Goal: Transaction & Acquisition: Purchase product/service

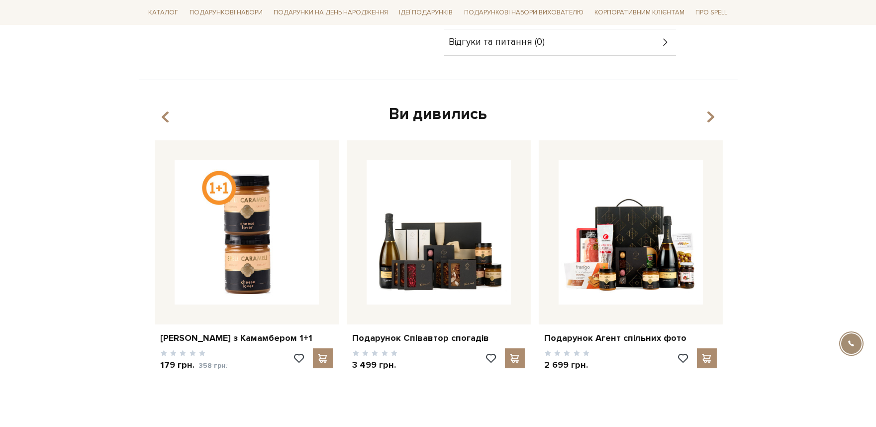
scroll to position [331, 0]
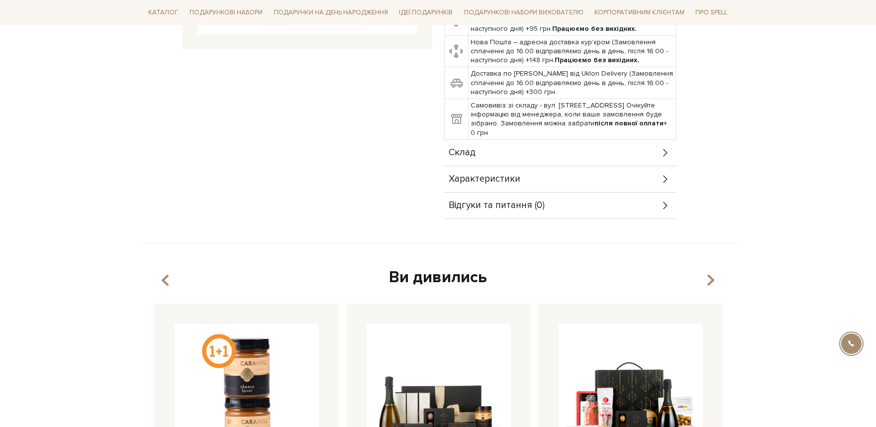
click at [476, 179] on span "Характеристики" at bounding box center [485, 179] width 72 height 9
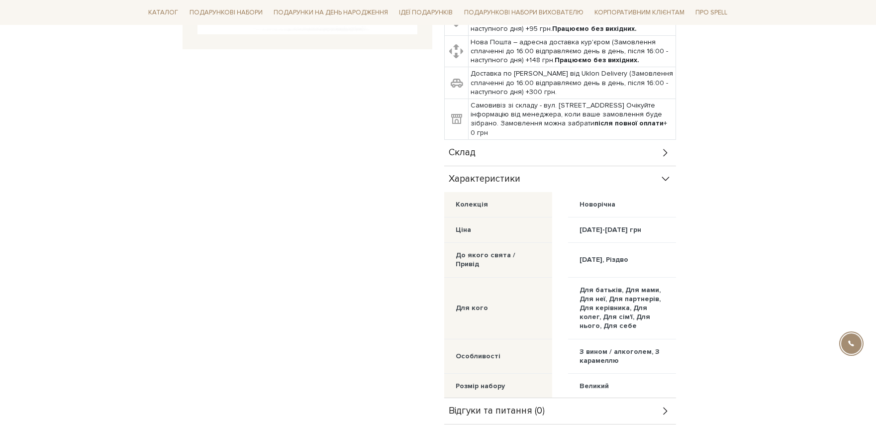
click at [467, 158] on div "Склад" at bounding box center [560, 153] width 232 height 26
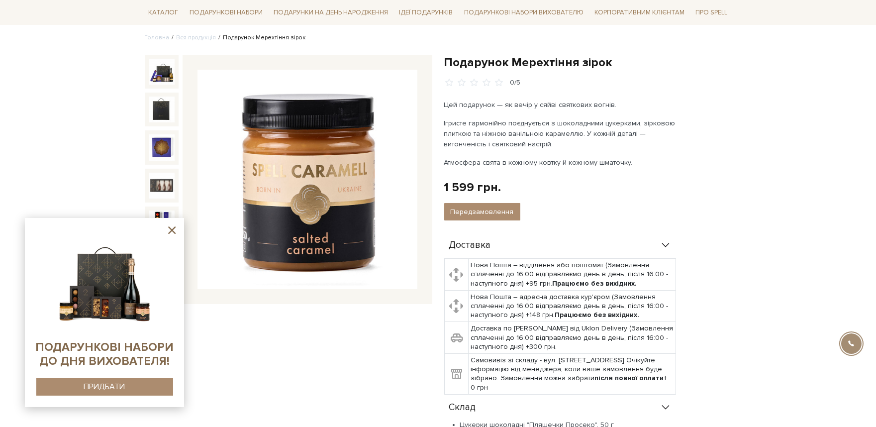
scroll to position [0, 0]
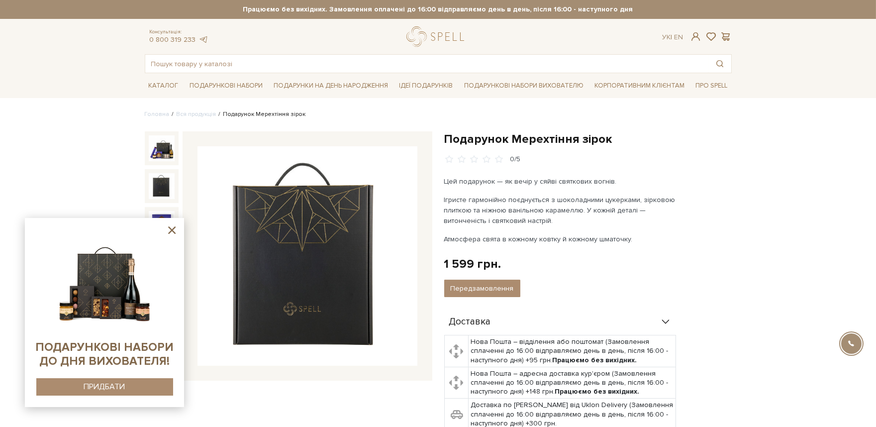
click at [93, 294] on img at bounding box center [104, 279] width 101 height 101
click at [111, 403] on sys-container-static at bounding box center [104, 312] width 159 height 189
click at [106, 391] on div "ПРИДБАТИ" at bounding box center [104, 386] width 41 height 9
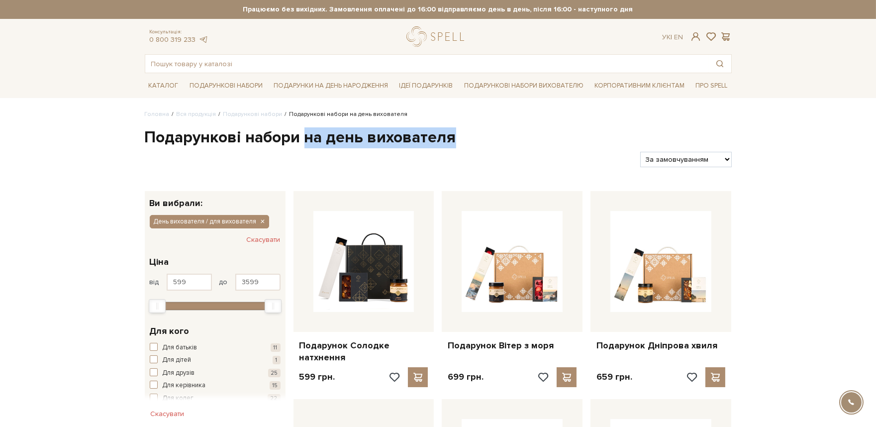
drag, startPoint x: 307, startPoint y: 138, endPoint x: 525, endPoint y: 20, distance: 247.7
click at [466, 137] on h1 "Подарункові набори на день вихователя" at bounding box center [438, 137] width 587 height 21
copy h1 "на день вихователя"
